Goal: Information Seeking & Learning: Find contact information

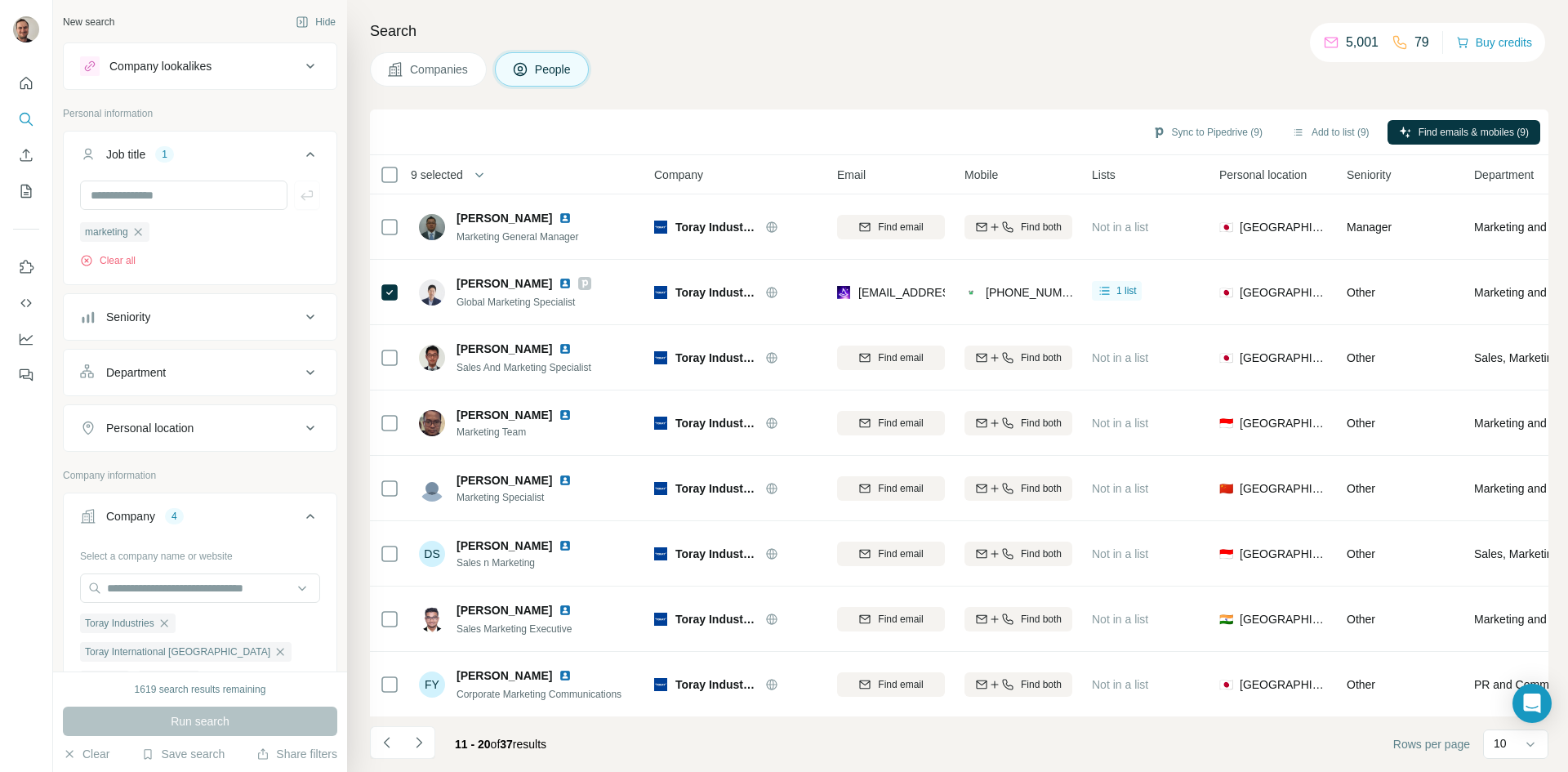
scroll to position [82, 0]
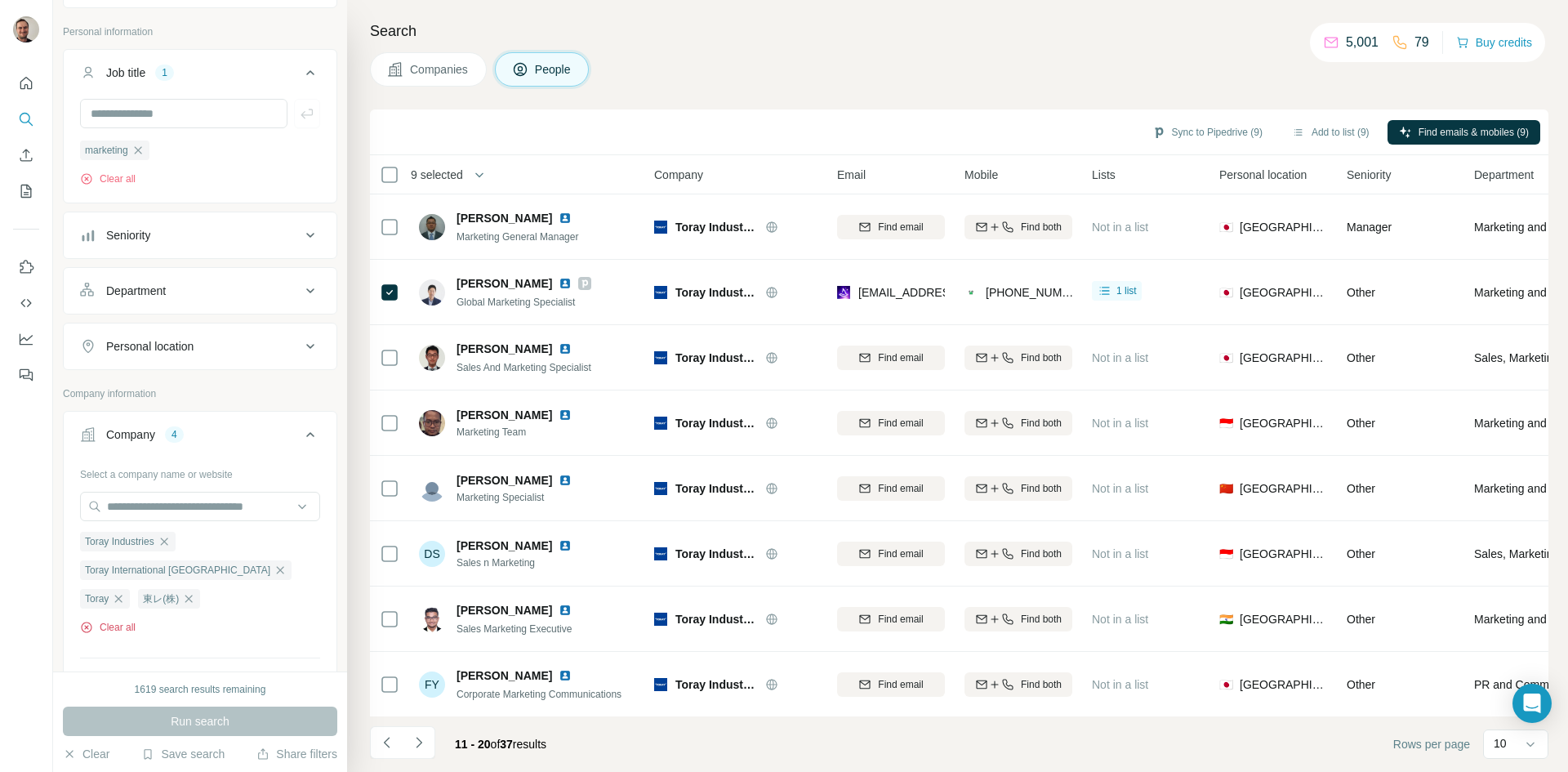
click at [124, 627] on button "Clear all" at bounding box center [107, 627] width 55 height 14
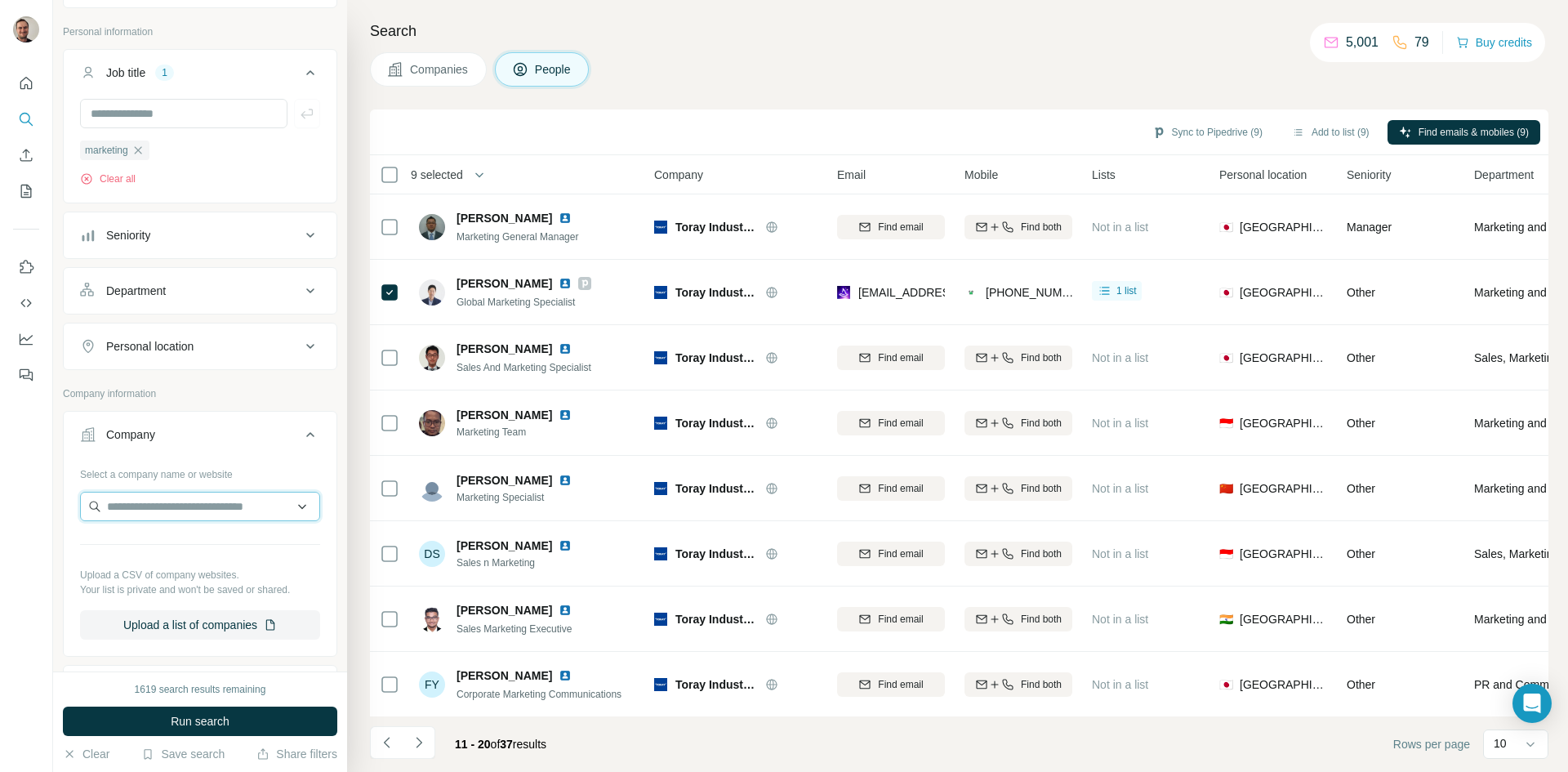
click at [152, 509] on input "text" at bounding box center [200, 506] width 241 height 29
type input "**********"
click at [156, 532] on div "Starvalve [DOMAIN_NAME]" at bounding box center [193, 551] width 218 height 44
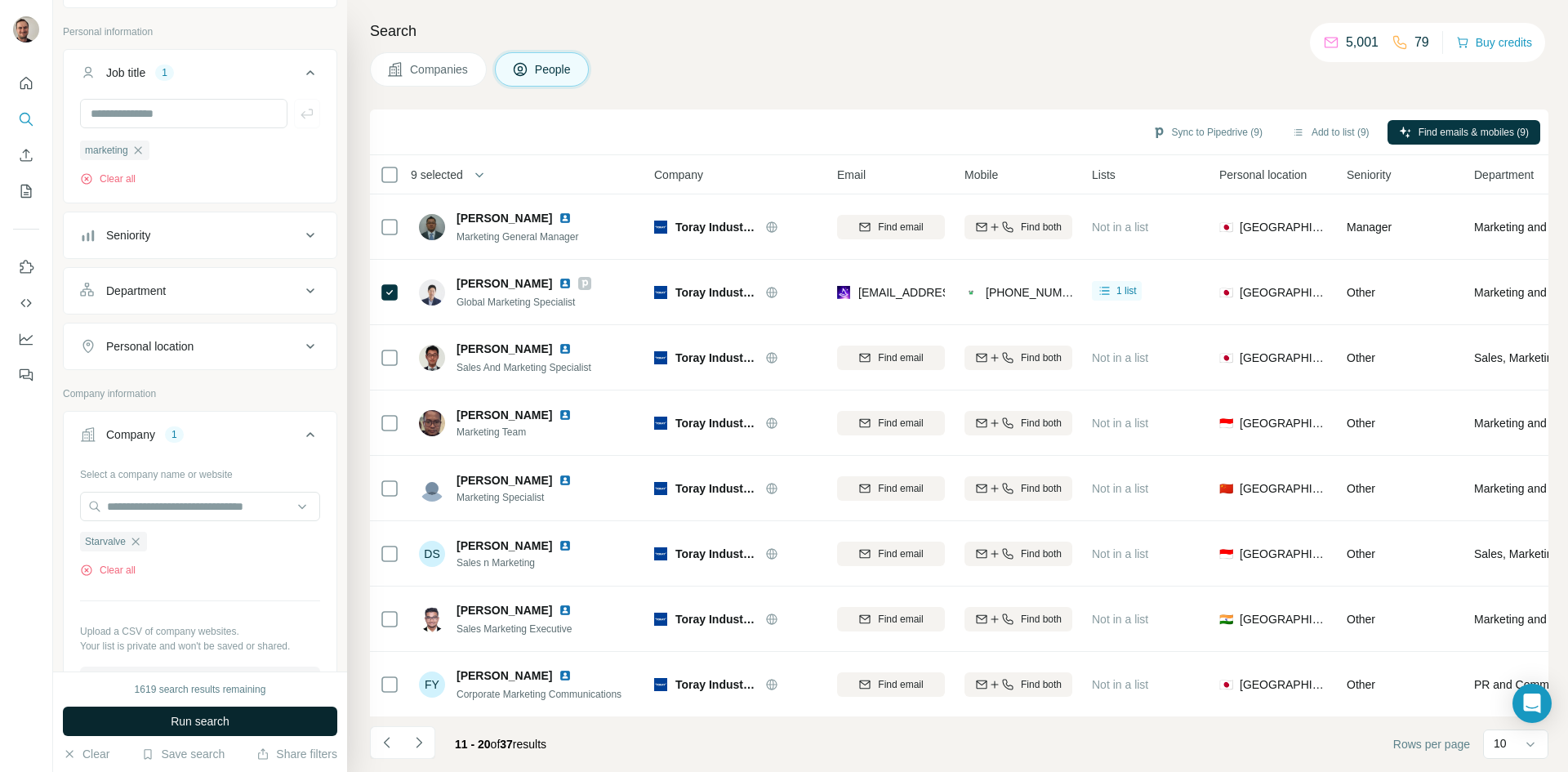
click at [246, 707] on button "Run search" at bounding box center [200, 721] width 274 height 29
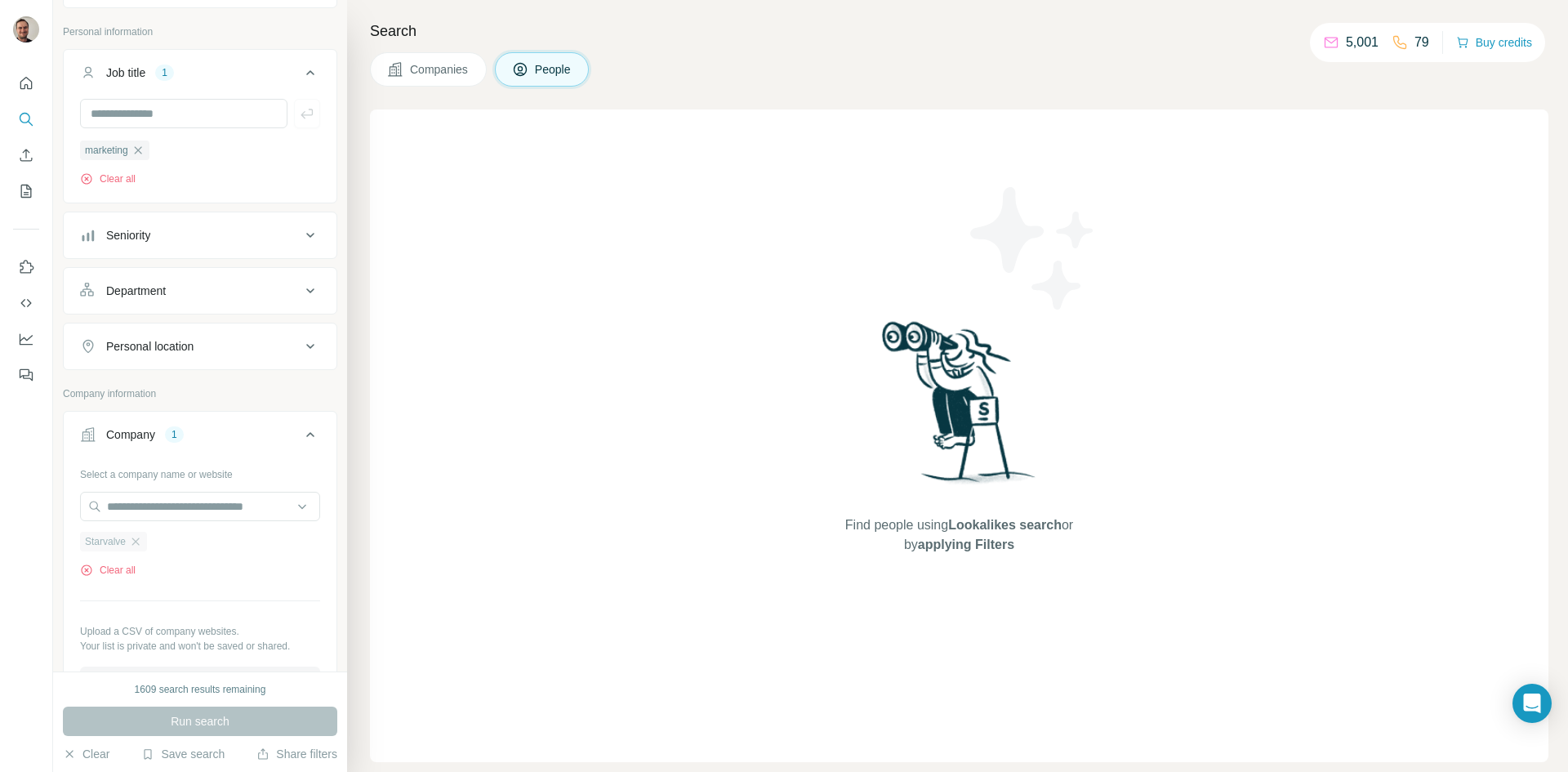
click at [128, 539] on div "Starvalve" at bounding box center [113, 541] width 67 height 19
click at [138, 509] on input "text" at bounding box center [200, 506] width 241 height 29
click at [120, 568] on button "Clear all" at bounding box center [107, 569] width 55 height 14
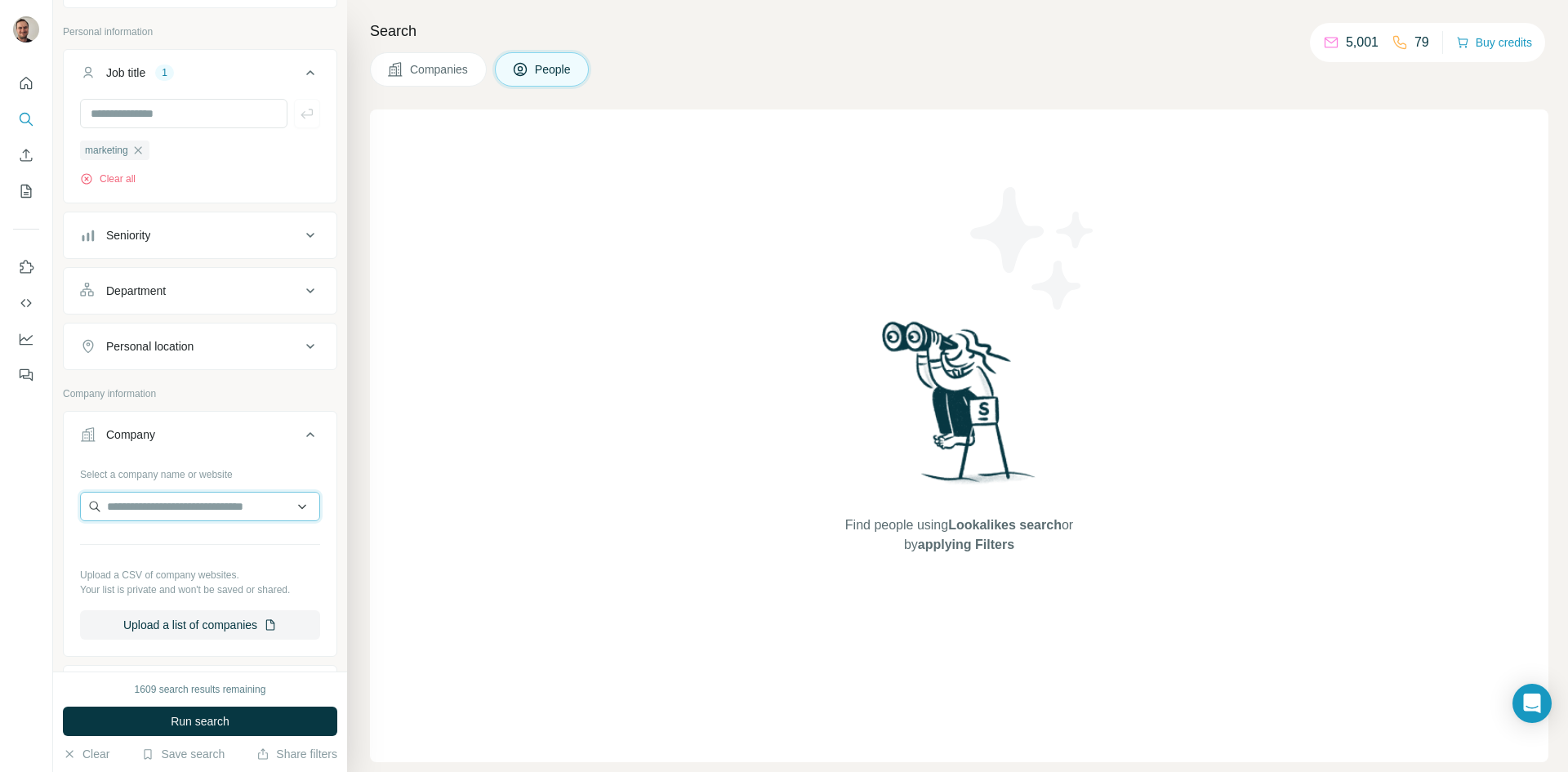
click at [187, 511] on input "text" at bounding box center [200, 506] width 241 height 29
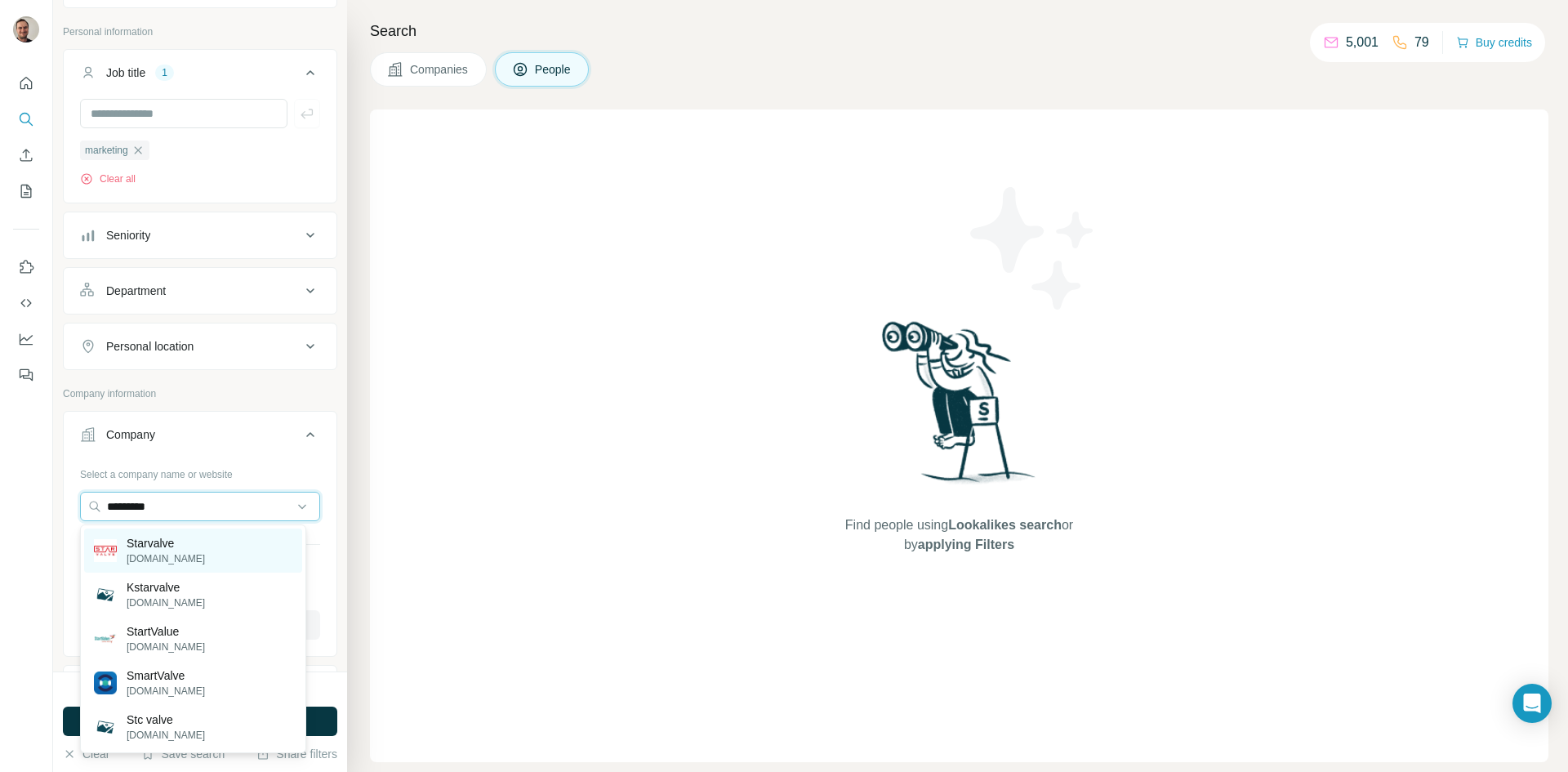
type input "*********"
click at [160, 541] on p "Starvalve" at bounding box center [165, 543] width 78 height 16
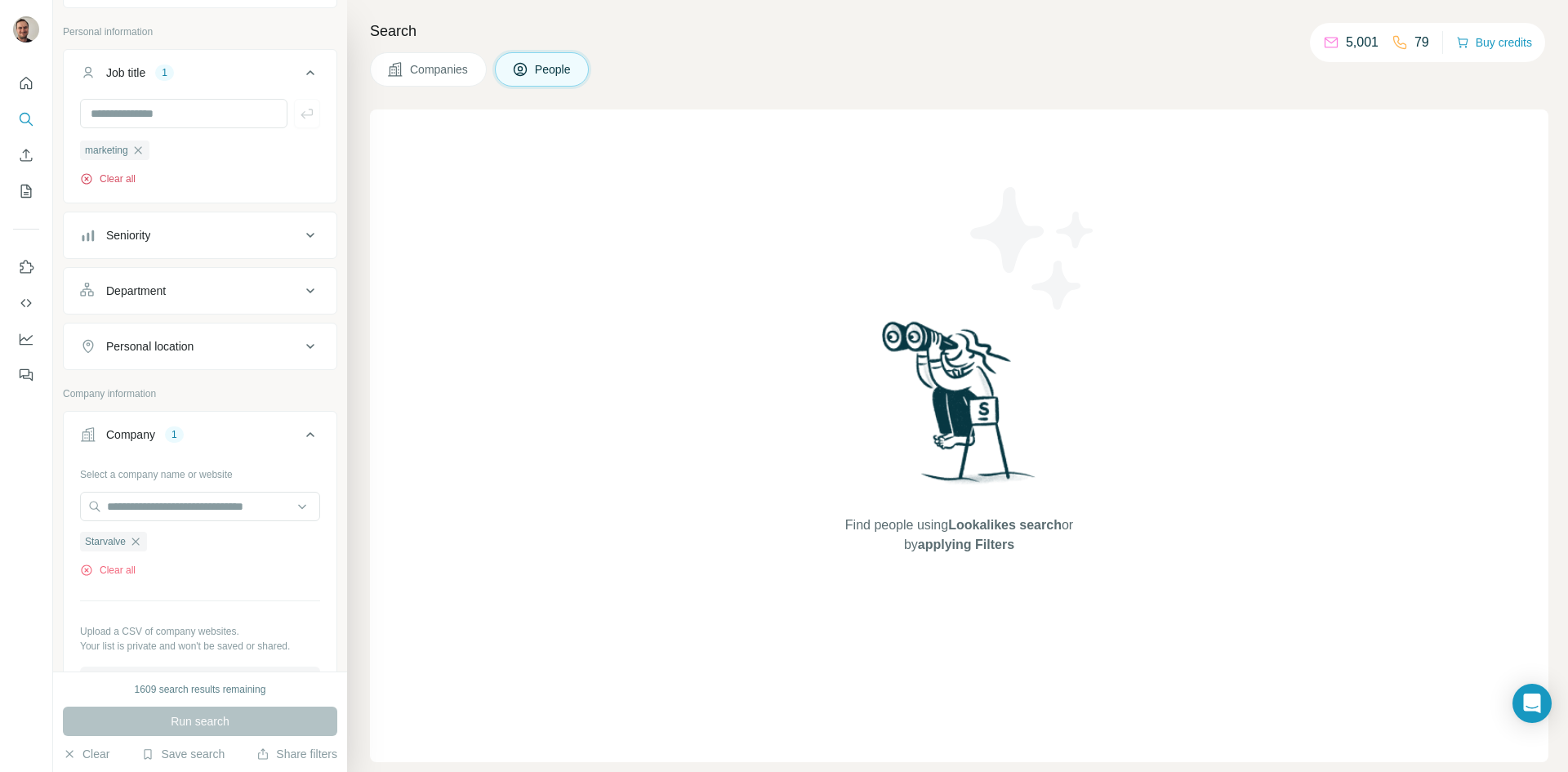
click at [130, 174] on button "Clear all" at bounding box center [107, 179] width 55 height 14
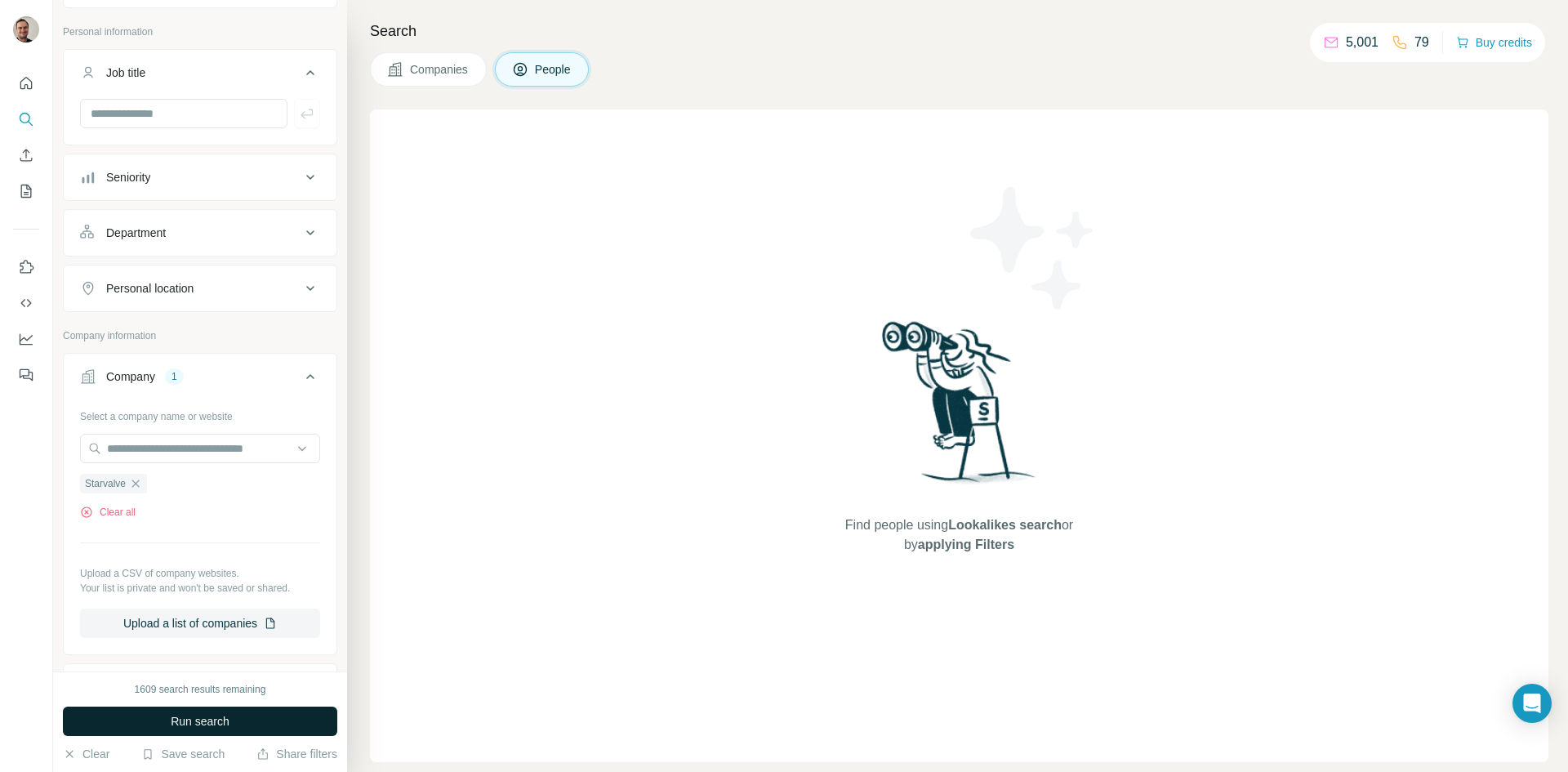
click at [219, 717] on span "Run search" at bounding box center [200, 721] width 59 height 16
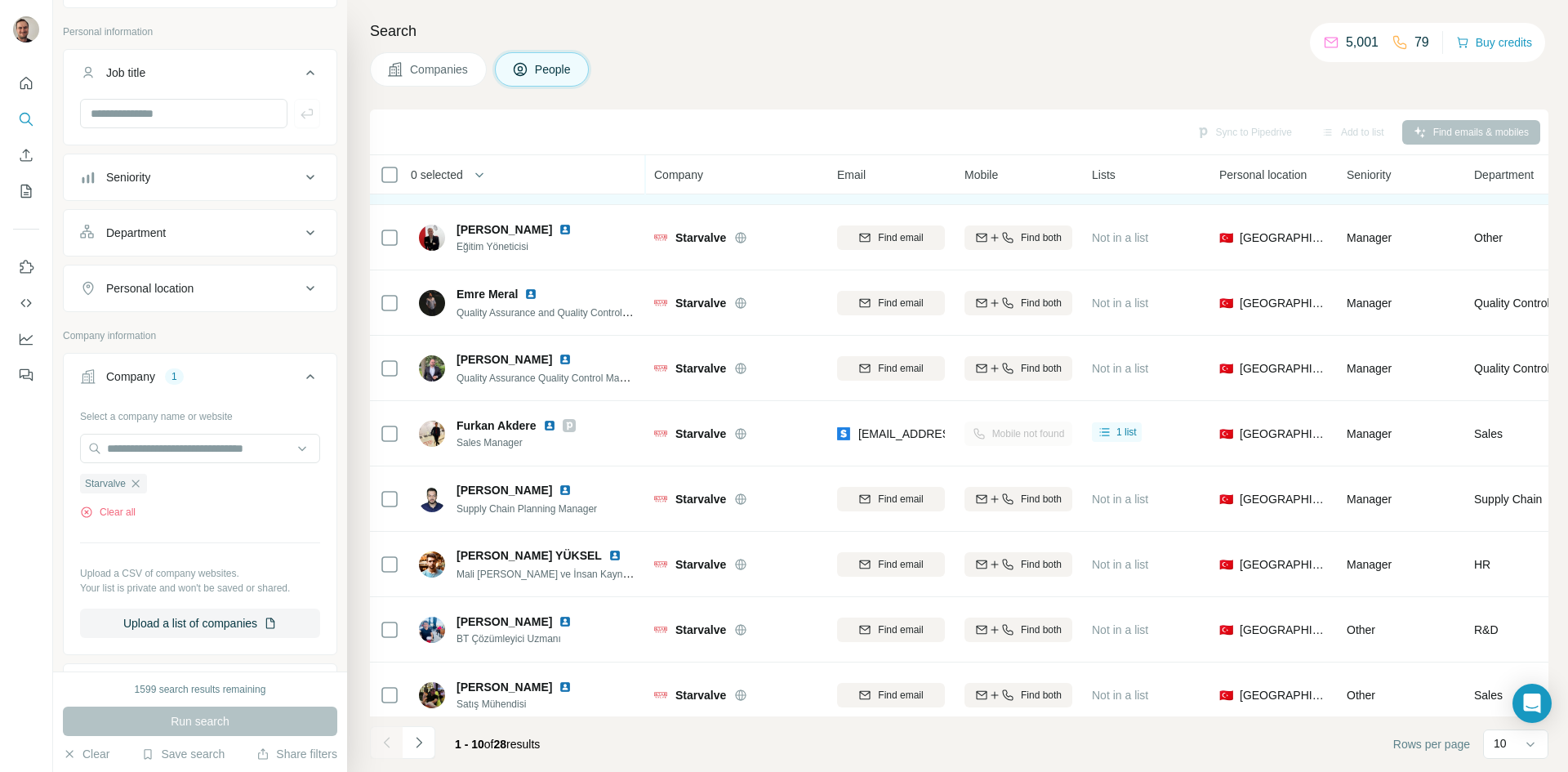
scroll to position [140, 0]
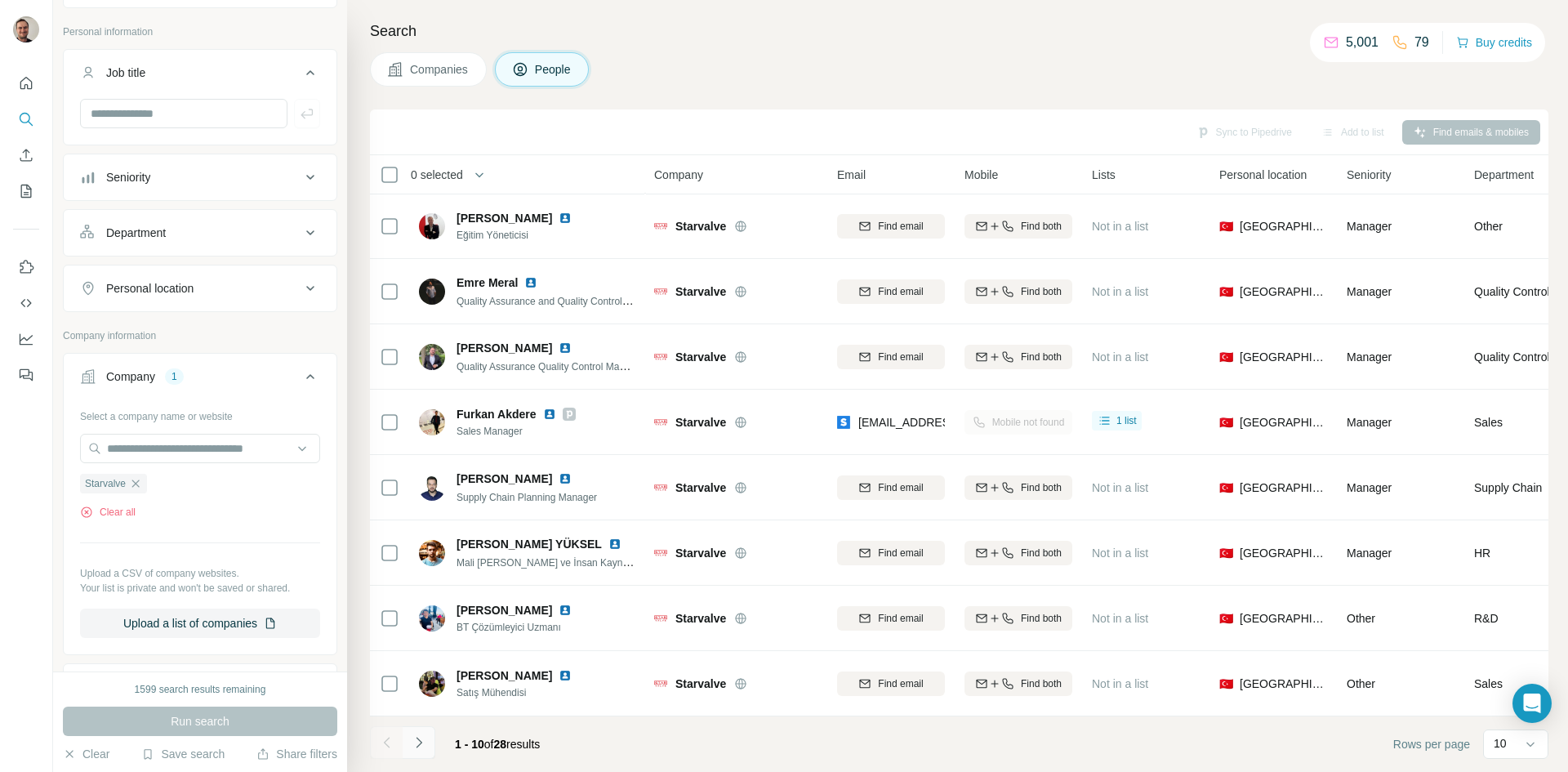
click at [424, 752] on button "Navigate to next page" at bounding box center [419, 743] width 33 height 33
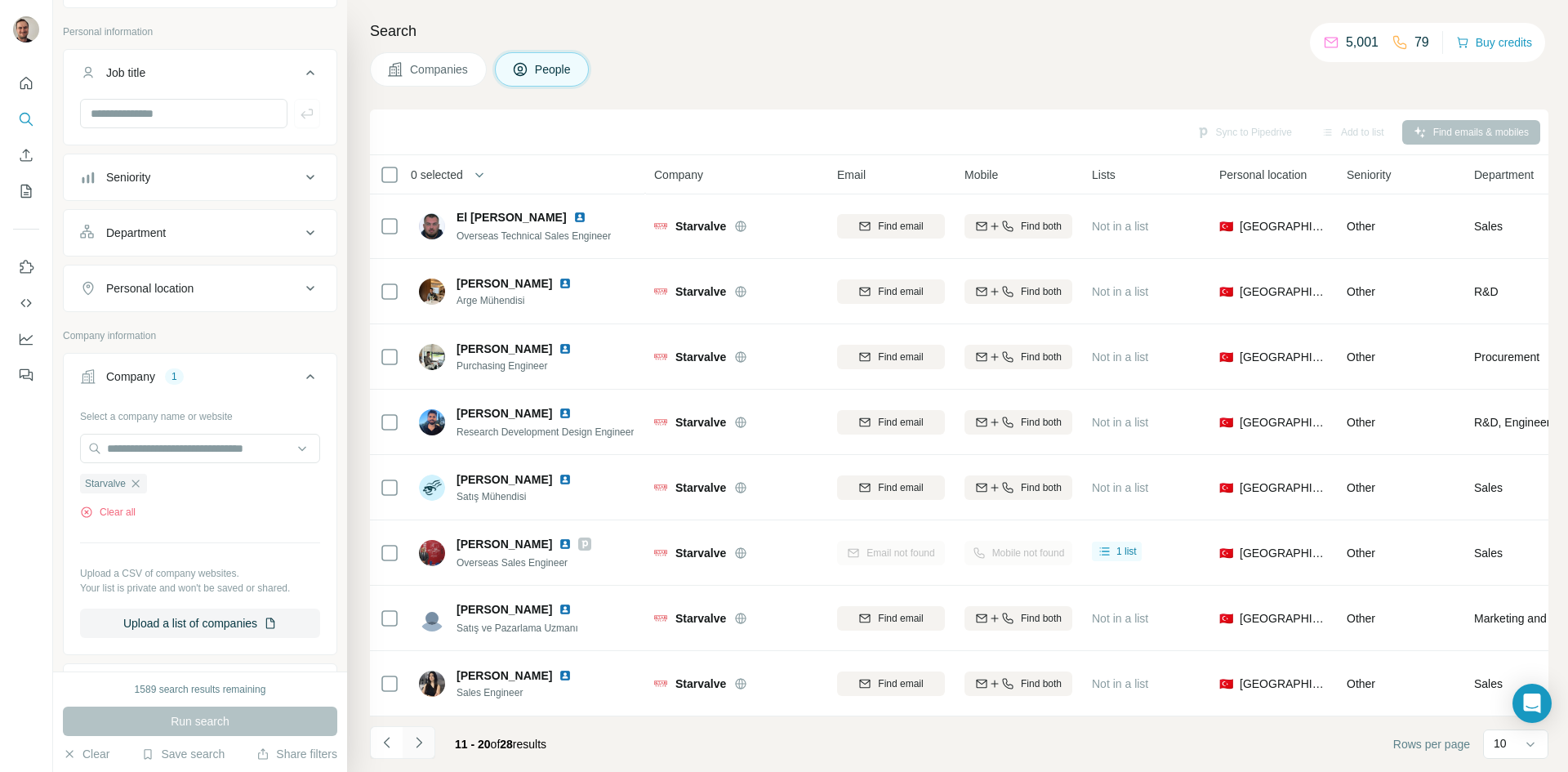
click at [412, 738] on icon "Navigate to next page" at bounding box center [418, 742] width 16 height 16
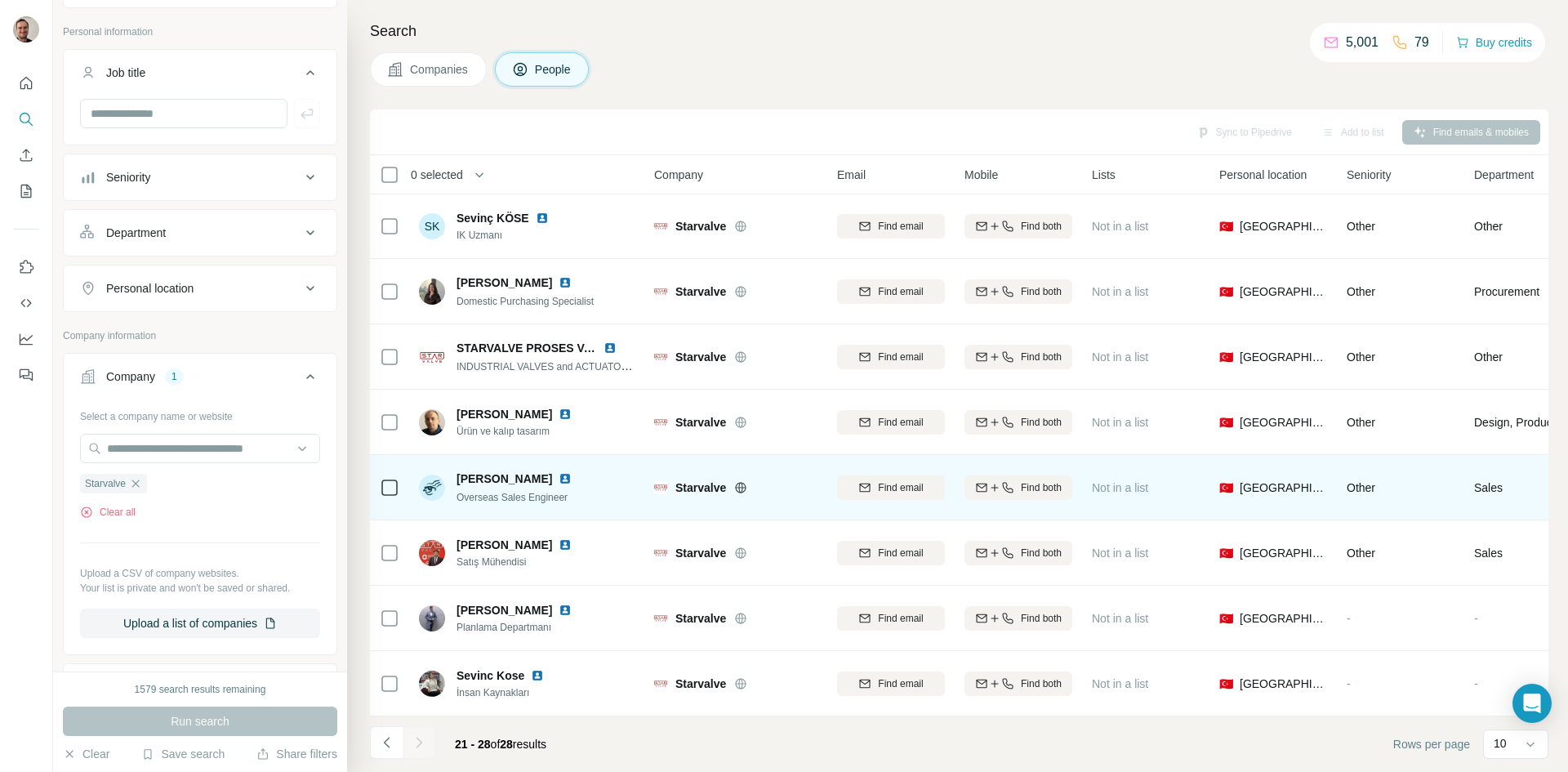
scroll to position [0, 0]
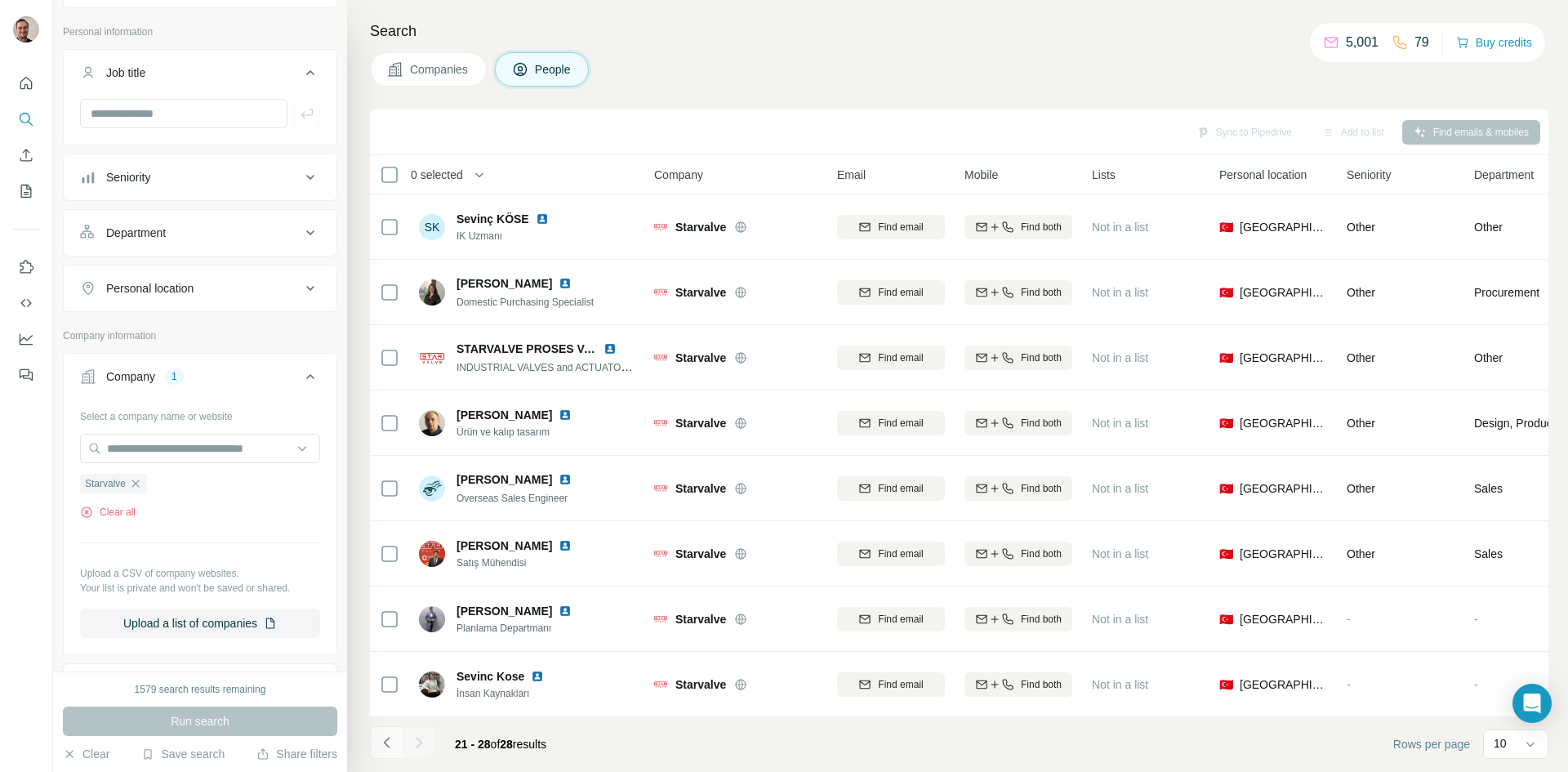
click at [388, 743] on icon "Navigate to previous page" at bounding box center [386, 742] width 16 height 16
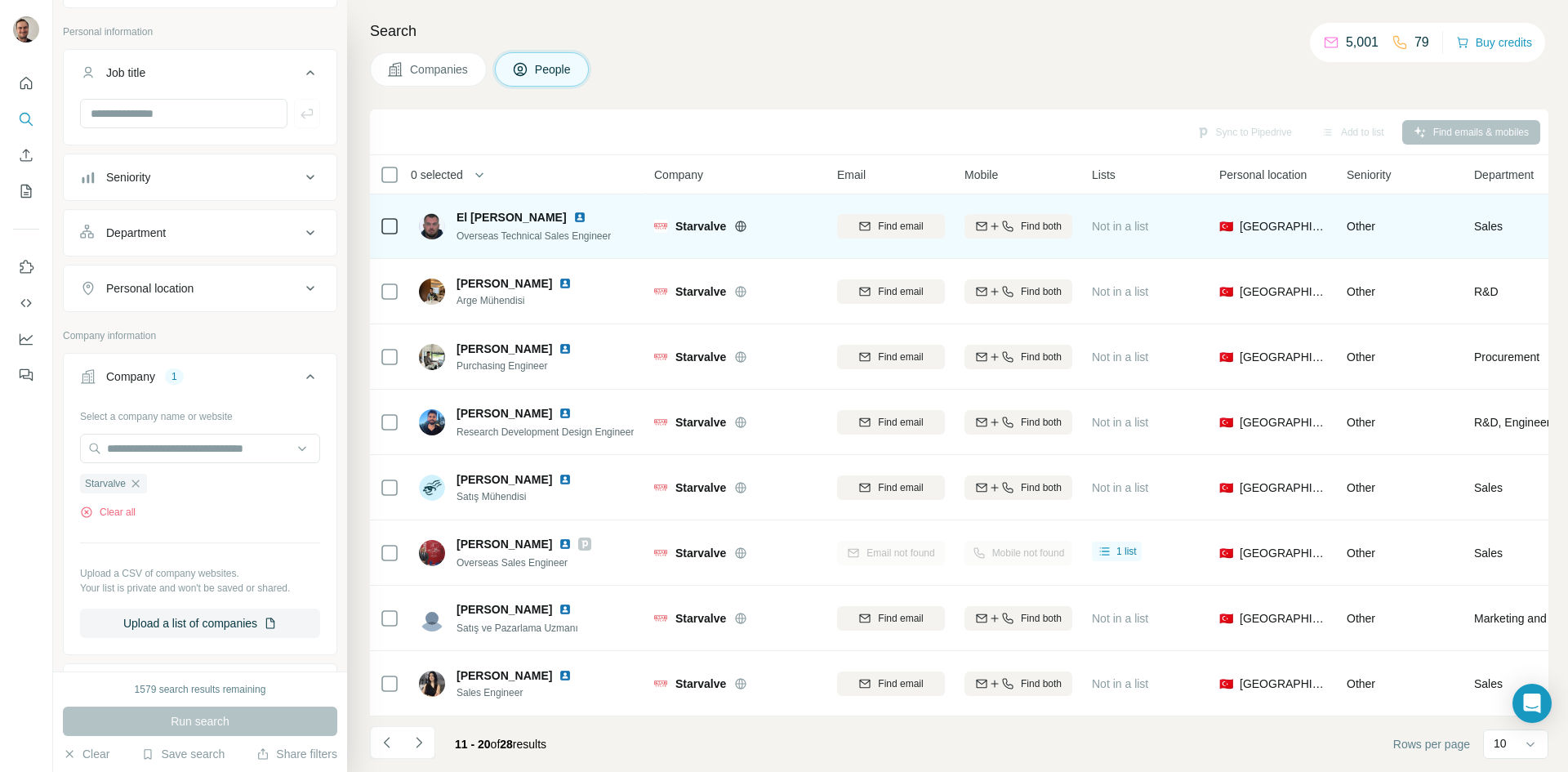
scroll to position [140, 0]
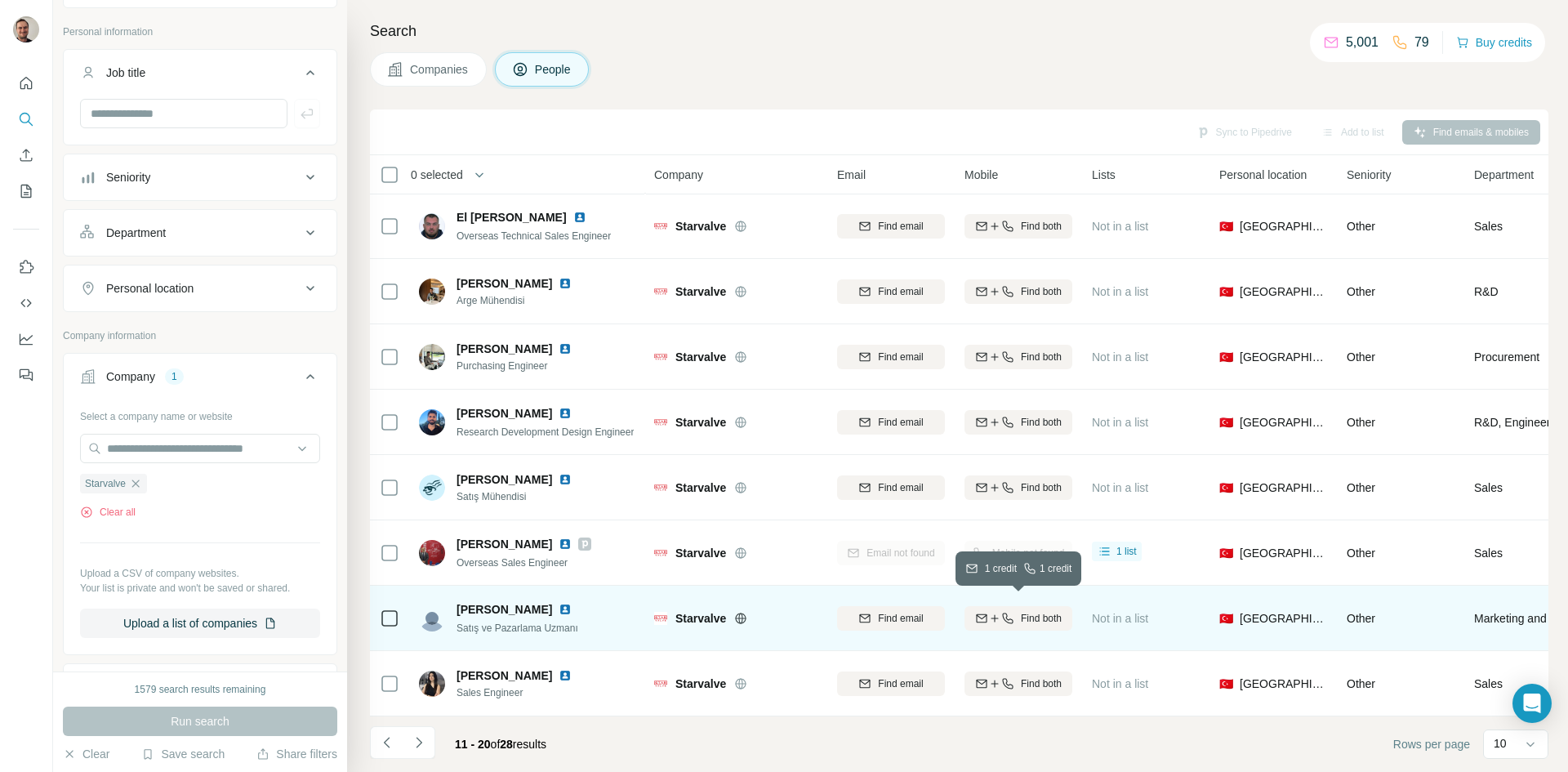
click at [1060, 611] on span "Find both" at bounding box center [1041, 617] width 41 height 14
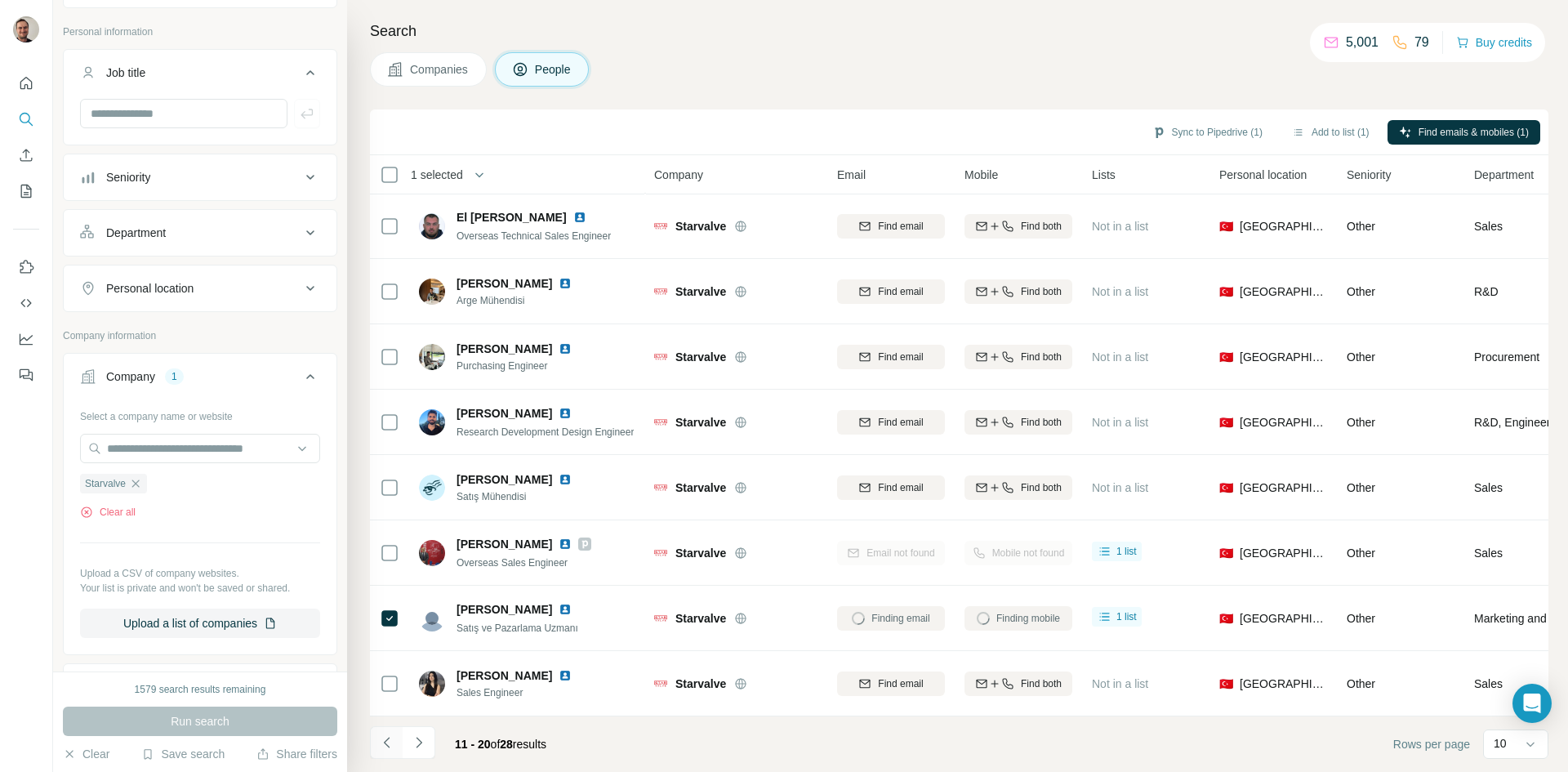
click at [388, 739] on icon "Navigate to previous page" at bounding box center [385, 742] width 6 height 11
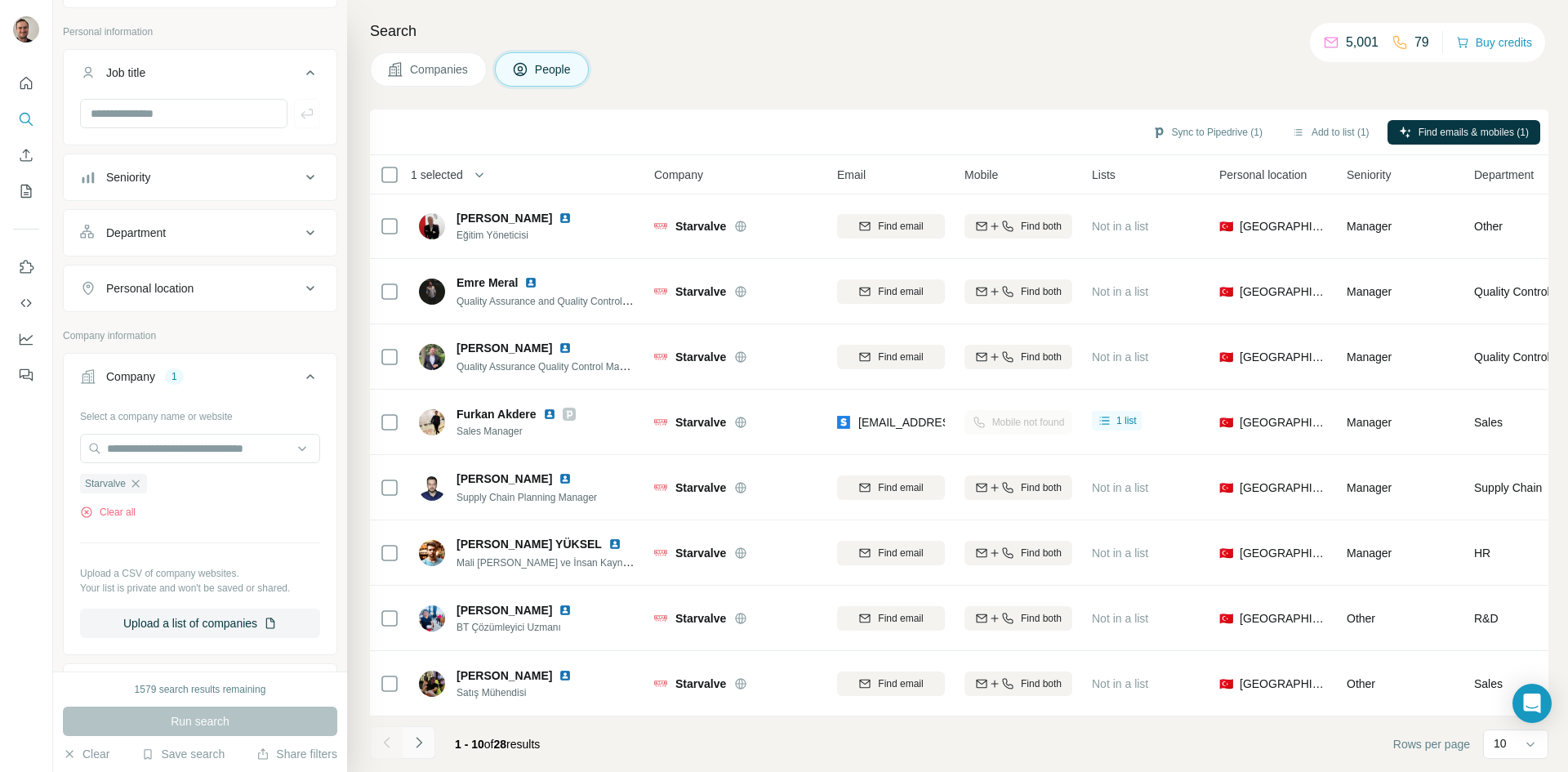
click at [423, 741] on icon "Navigate to next page" at bounding box center [418, 742] width 16 height 16
